Goal: Check status

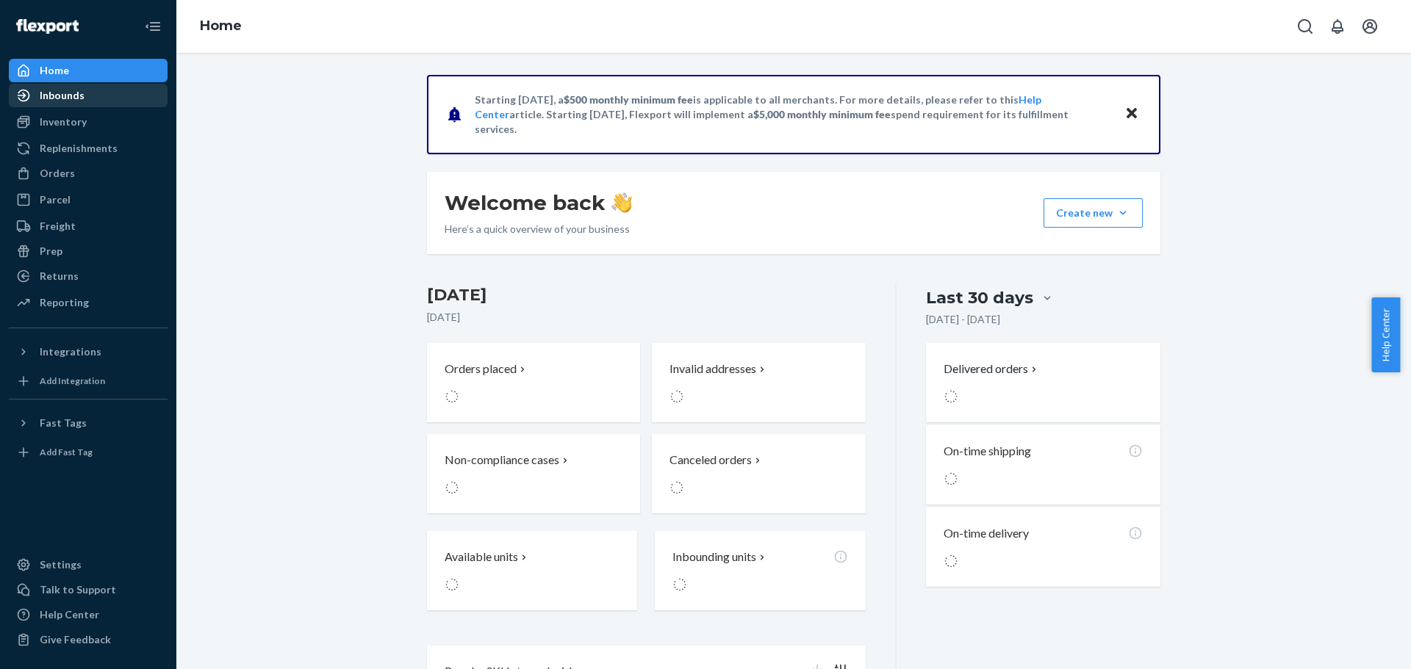
click at [96, 96] on div "Inbounds" at bounding box center [88, 95] width 156 height 21
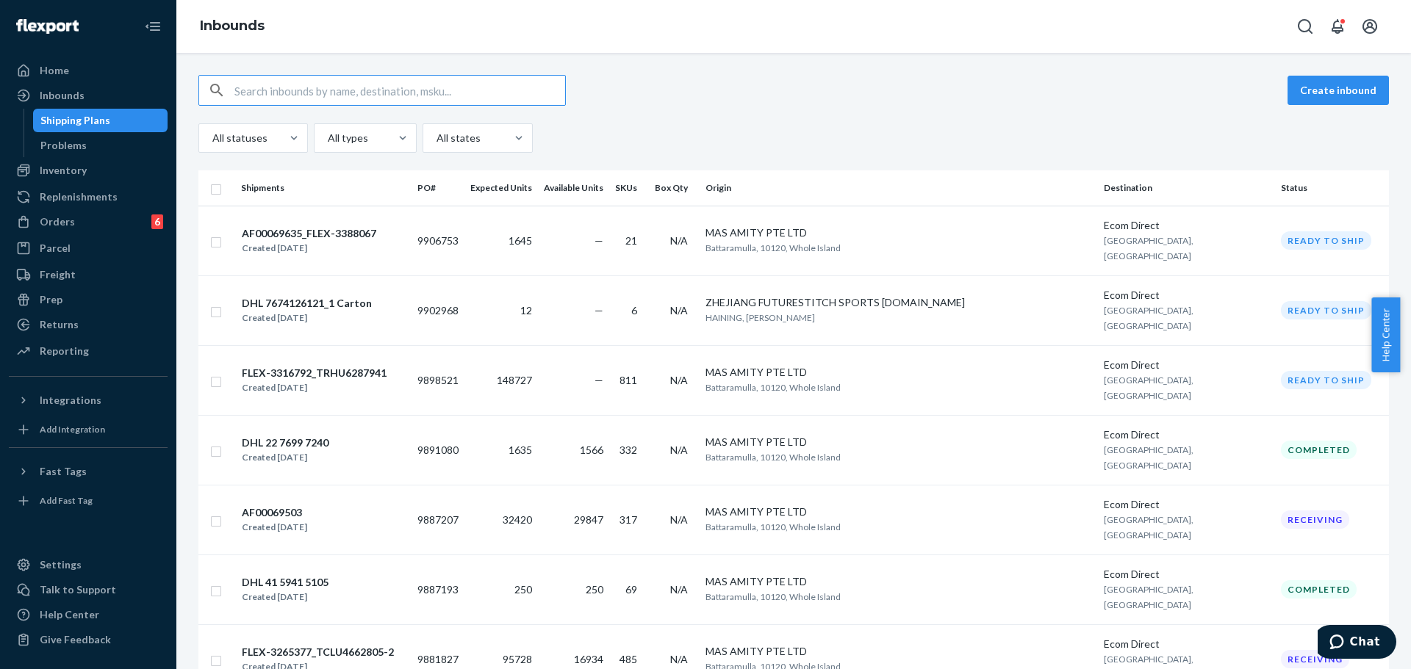
click at [697, 141] on div "All statuses All types All states" at bounding box center [793, 137] width 1190 height 29
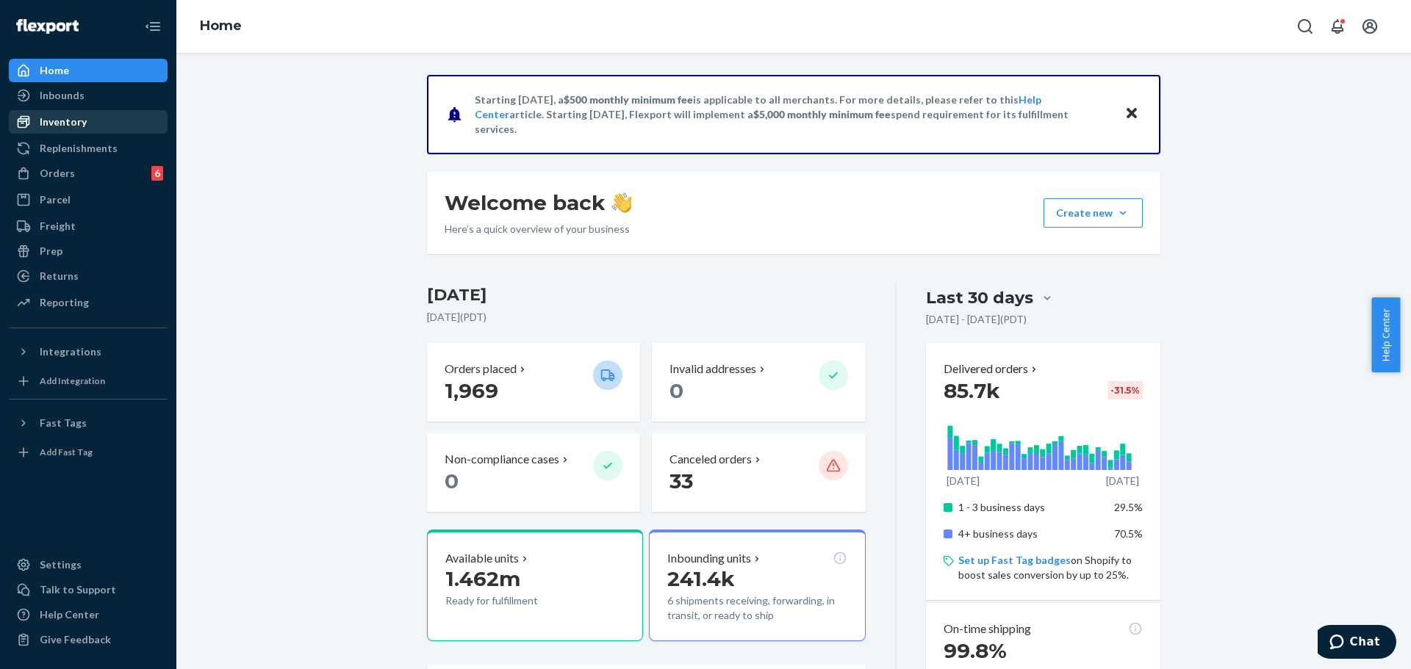
drag, startPoint x: 77, startPoint y: 104, endPoint x: 163, endPoint y: 120, distance: 87.5
click at [77, 104] on div "Inbounds" at bounding box center [88, 95] width 156 height 21
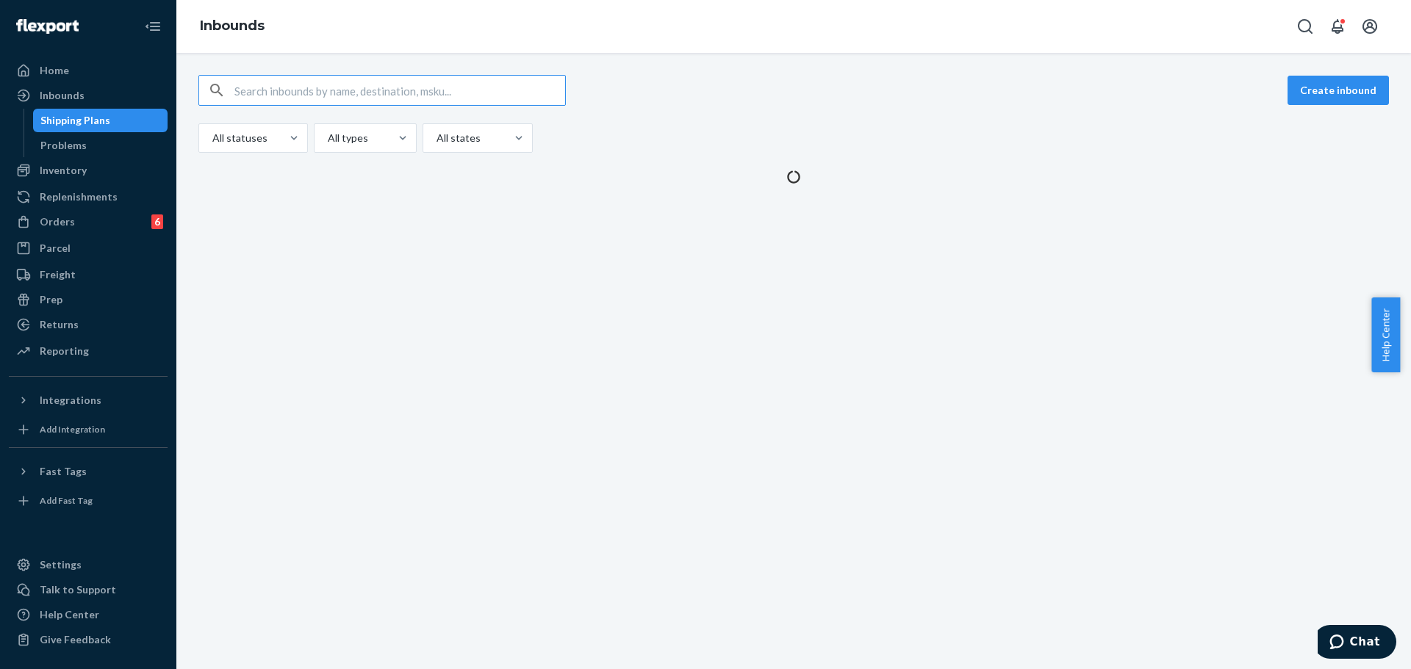
click at [442, 93] on input "text" at bounding box center [399, 90] width 331 height 29
type input "MU02415445588"
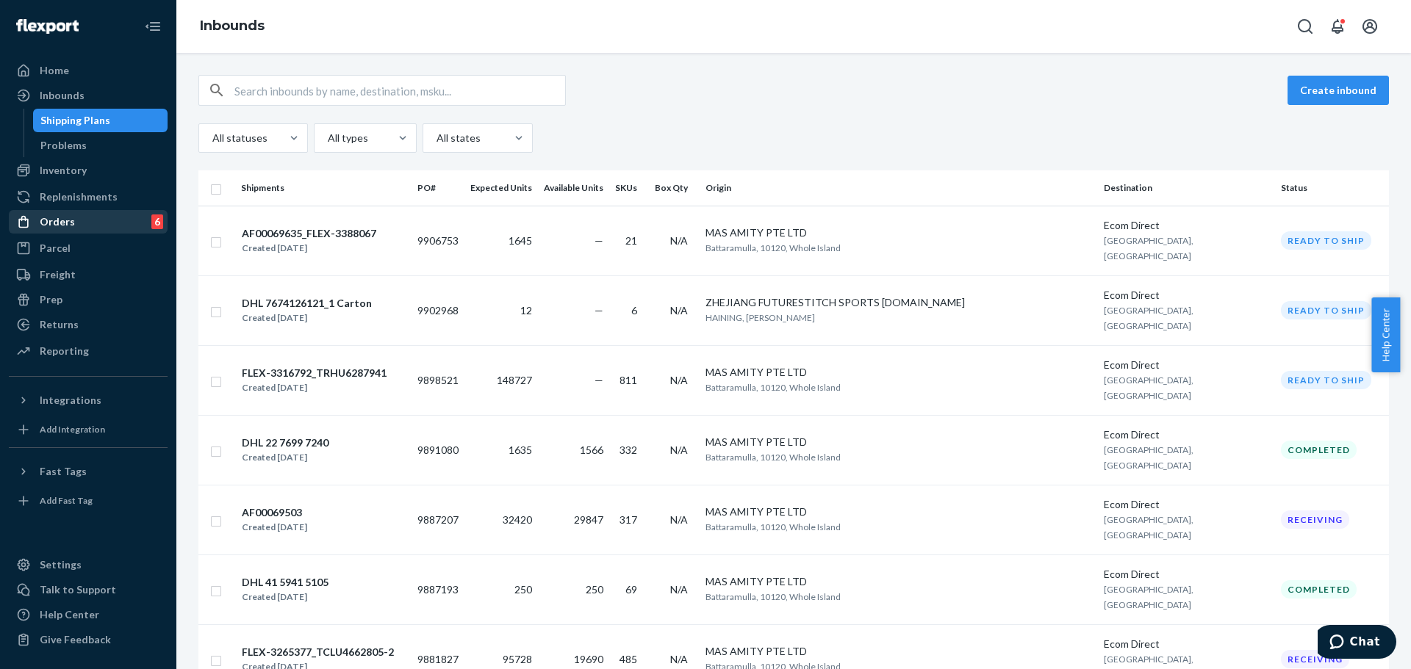
click at [70, 218] on div "Orders" at bounding box center [57, 222] width 35 height 15
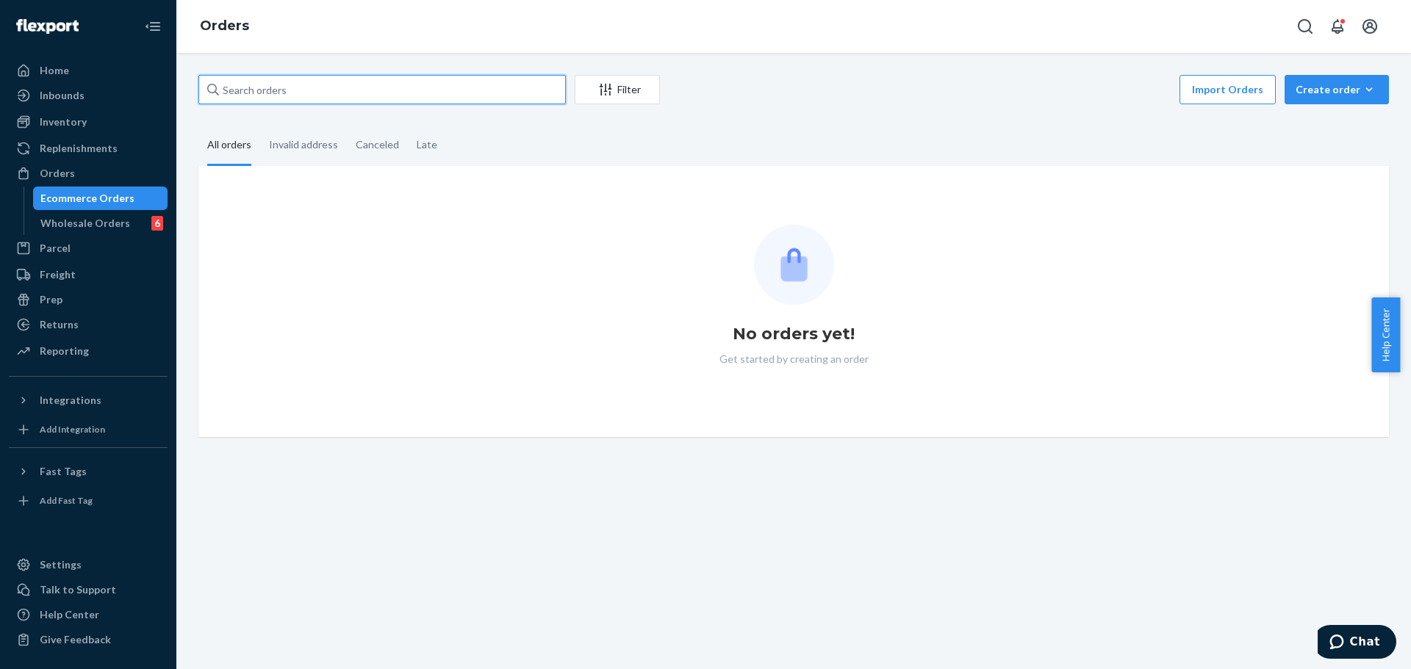
click at [342, 98] on input "text" at bounding box center [381, 89] width 367 height 29
paste input "MU02415445588"
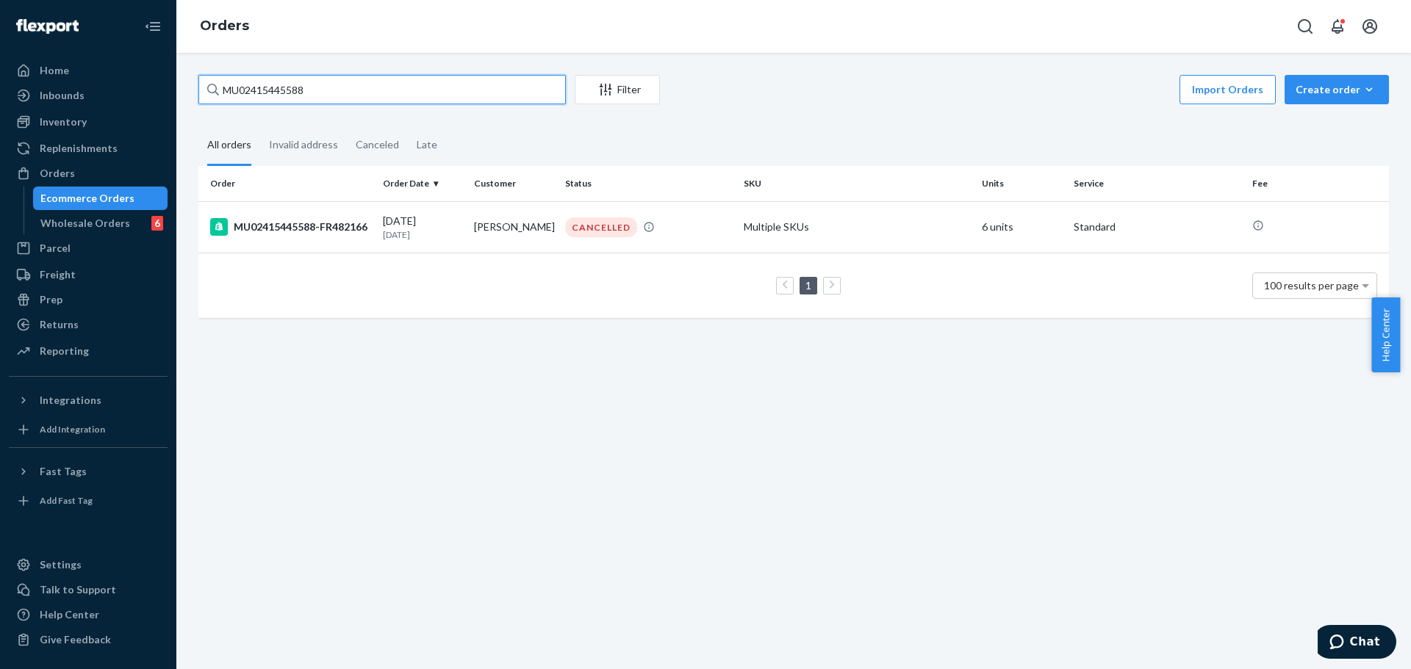
type input "MU02415445588"
